Goal: Navigation & Orientation: Find specific page/section

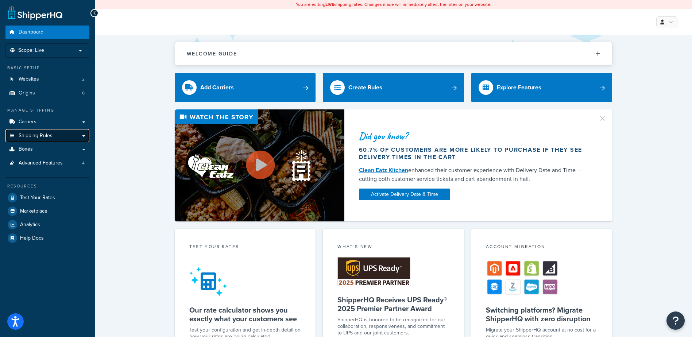
click at [46, 130] on link "Shipping Rules" at bounding box center [47, 136] width 84 height 14
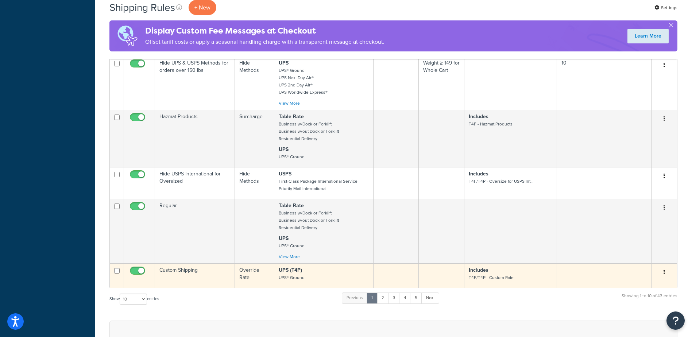
scroll to position [328, 0]
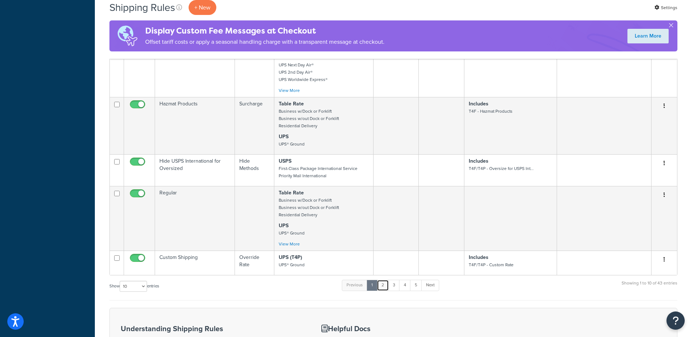
click at [386, 285] on link "2" at bounding box center [383, 285] width 12 height 11
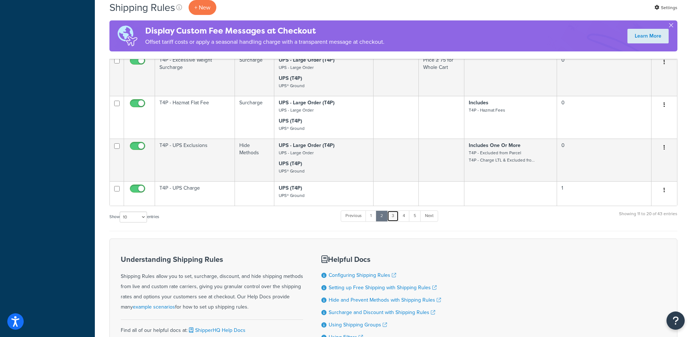
click at [395, 215] on link "3" at bounding box center [393, 216] width 12 height 11
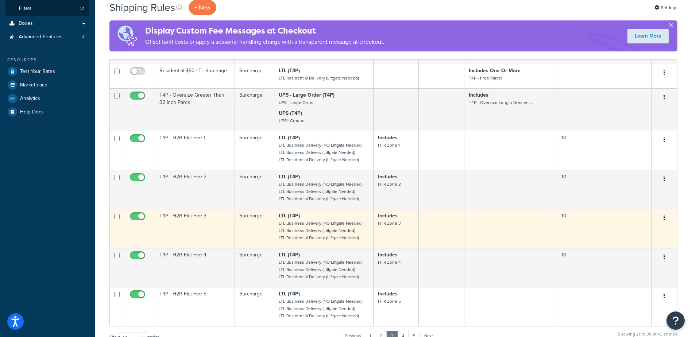
scroll to position [365, 0]
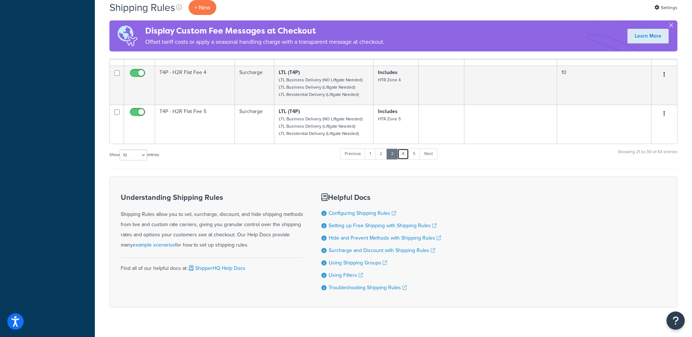
click at [403, 154] on link "4" at bounding box center [403, 154] width 12 height 11
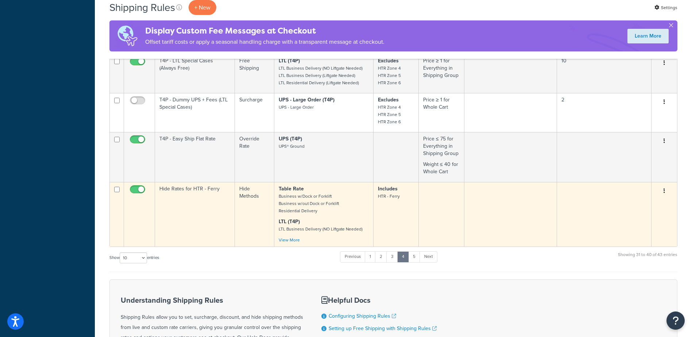
scroll to position [438, 0]
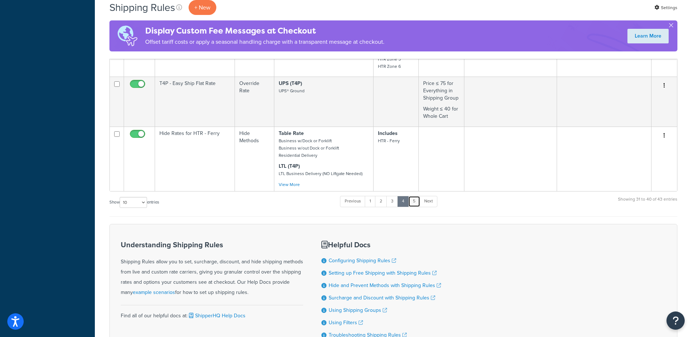
click at [417, 200] on link "5" at bounding box center [414, 201] width 12 height 11
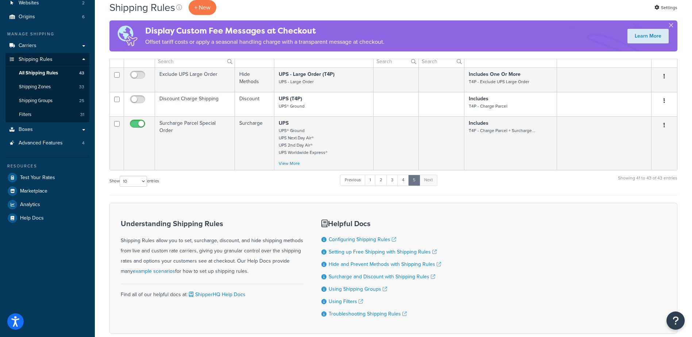
scroll to position [7, 0]
